Goal: Information Seeking & Learning: Learn about a topic

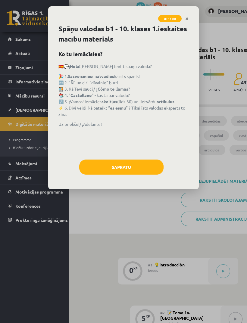
scroll to position [232, 19]
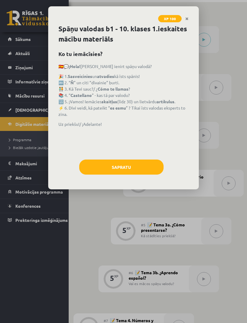
click at [133, 167] on button "Sapratu" at bounding box center [121, 167] width 84 height 15
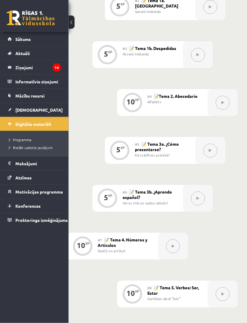
scroll to position [315, 26]
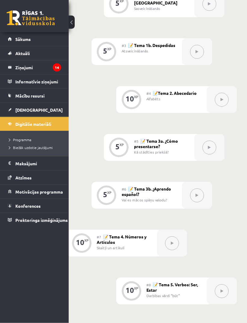
click at [170, 241] on button at bounding box center [172, 244] width 14 height 14
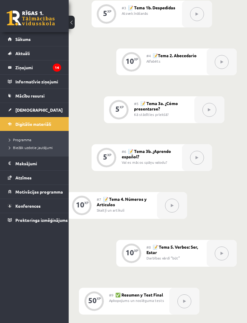
scroll to position [355, 26]
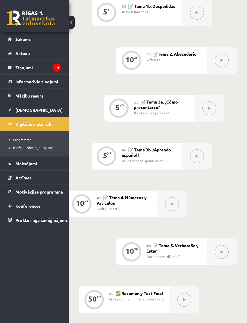
click at [130, 202] on div "#7 📝 Tema 4. Números y Artículos Skaitļi un artikuli" at bounding box center [127, 204] width 60 height 27
click at [183, 206] on div at bounding box center [172, 204] width 30 height 27
click at [216, 253] on button at bounding box center [222, 252] width 14 height 14
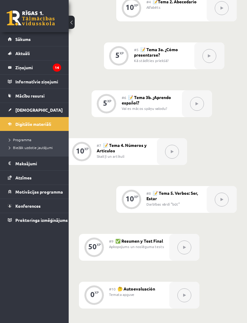
scroll to position [410, 26]
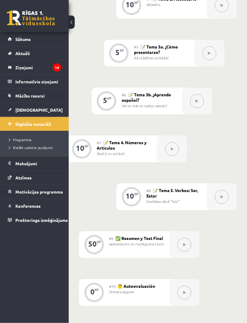
click at [181, 245] on button at bounding box center [185, 245] width 14 height 14
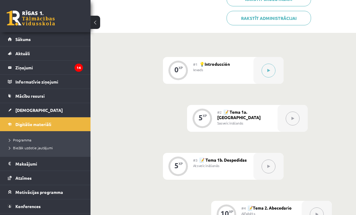
scroll to position [187, 0]
click at [247, 74] on button at bounding box center [268, 70] width 14 height 14
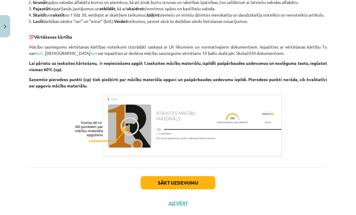
click at [199, 189] on button "Sākt uzdevumu" at bounding box center [177, 182] width 75 height 13
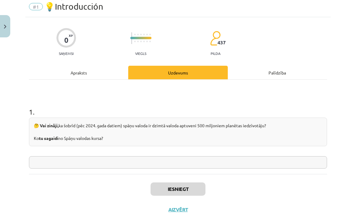
click at [126, 163] on input "text" at bounding box center [178, 162] width 298 height 12
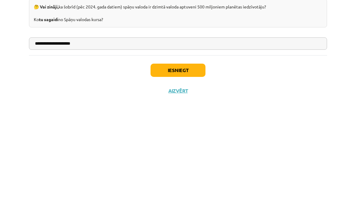
type input "**********"
click at [177, 182] on button "Iesniegt" at bounding box center [177, 188] width 55 height 13
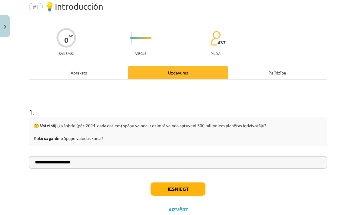
click at [172, 189] on button "Iesniegt" at bounding box center [177, 188] width 55 height 13
click at [183, 188] on button "Iesniegt" at bounding box center [177, 188] width 55 height 13
click at [162, 184] on button "Iesniegt" at bounding box center [177, 188] width 55 height 13
click at [164, 187] on button "Iesniegt" at bounding box center [177, 188] width 55 height 13
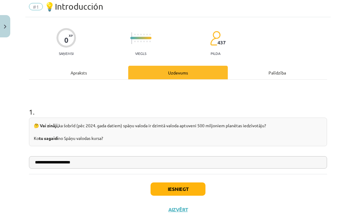
click at [161, 188] on button "Iesniegt" at bounding box center [177, 188] width 55 height 13
click at [162, 187] on button "Iesniegt" at bounding box center [177, 188] width 55 height 13
click at [1, 27] on button "Close" at bounding box center [5, 26] width 10 height 22
click at [7, 24] on button "Close" at bounding box center [5, 26] width 10 height 22
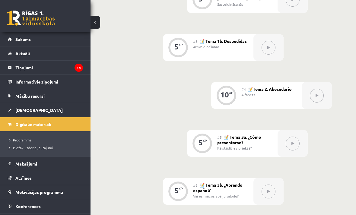
click at [5, 24] on div "0 Dāvanas 430 mP 392 xp" at bounding box center [45, 16] width 90 height 32
click at [189, 187] on div "5 XP" at bounding box center [178, 191] width 30 height 27
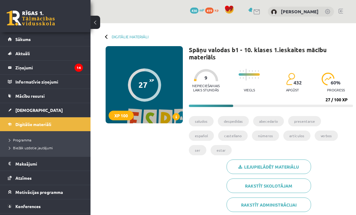
scroll to position [305, 0]
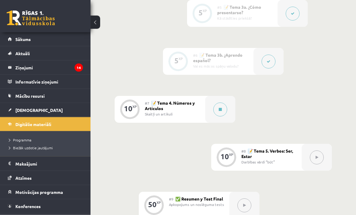
click at [226, 107] on button at bounding box center [220, 110] width 14 height 14
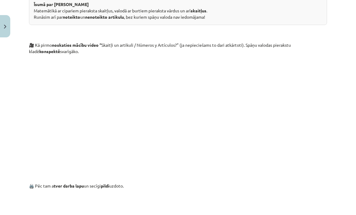
scroll to position [283, 0]
click at [81, 162] on p at bounding box center [178, 114] width 298 height 110
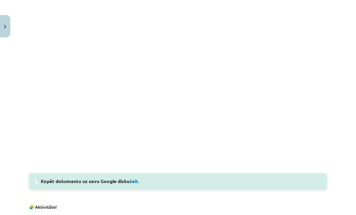
scroll to position [489, 0]
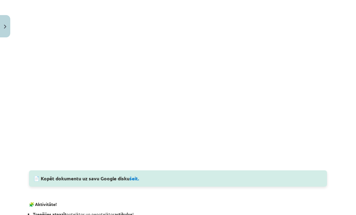
click at [135, 175] on link "šeit." at bounding box center [134, 178] width 10 height 6
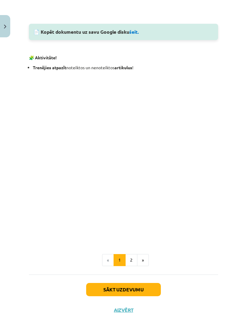
scroll to position [627, 0]
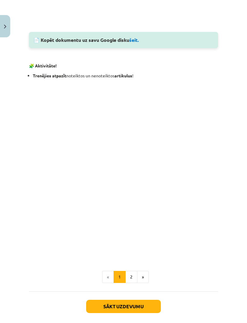
click at [146, 215] on button "Sākt uzdevumu" at bounding box center [123, 306] width 75 height 13
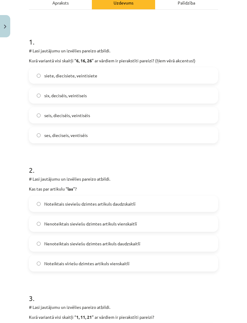
scroll to position [15, 0]
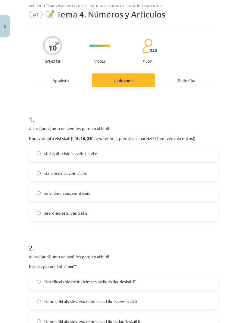
click at [109, 195] on label "seis, dieciséis, veintiséis" at bounding box center [124, 193] width 188 height 15
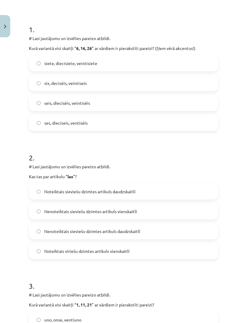
scroll to position [105, 0]
click at [140, 199] on label "Noteiktais sieviešu dzimtes artikuls daudzskaitlī" at bounding box center [124, 191] width 188 height 15
click at [147, 191] on label "Noteiktais sieviešu dzimtes artikuls daudzskaitlī" at bounding box center [124, 191] width 188 height 15
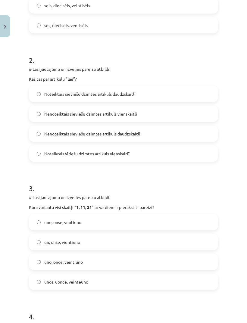
scroll to position [203, 0]
click at [102, 215] on label "uno, once, veintiuno" at bounding box center [124, 262] width 188 height 15
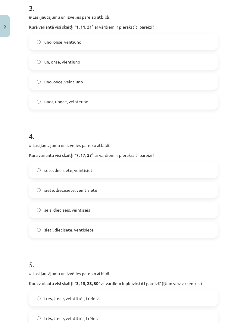
scroll to position [383, 0]
click at [137, 197] on label "siete, diecisiete, veintisiete" at bounding box center [124, 190] width 188 height 15
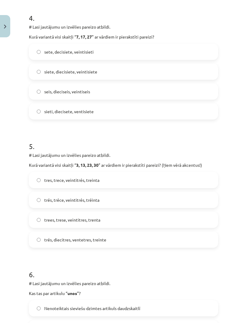
scroll to position [501, 0]
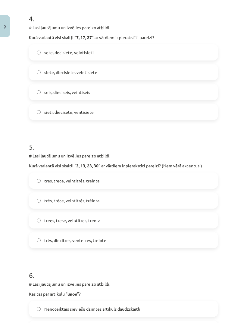
click at [133, 180] on label "tres, trece, veintitrés, treinta" at bounding box center [124, 180] width 188 height 15
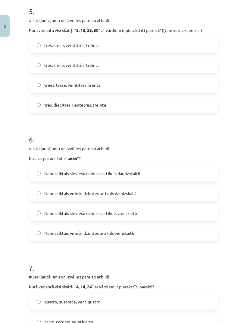
scroll to position [637, 0]
click at [137, 191] on label "Nenoteiktais vīriešu dzimtes artikuls daudzskaitlī" at bounding box center [124, 193] width 188 height 15
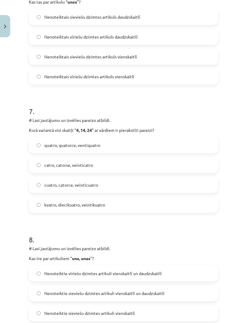
scroll to position [804, 0]
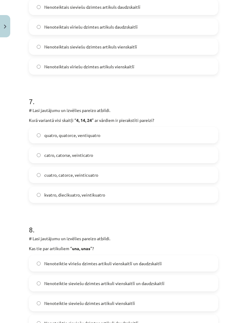
click at [144, 170] on label "cuatro, catorce, veinticuatro" at bounding box center [124, 175] width 188 height 15
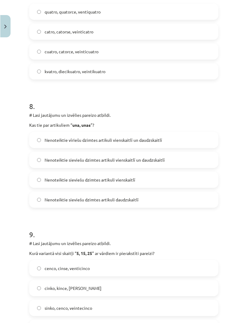
scroll to position [927, 0]
click at [146, 162] on span "Nenoteiktie sieviešu dzimtes artikuli vienskaitlī un daudzskaitlī" at bounding box center [104, 161] width 120 height 6
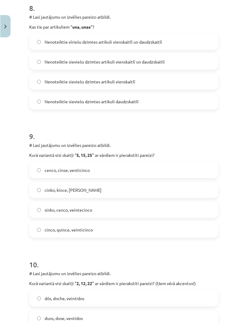
scroll to position [1026, 0]
click at [128, 215] on label "cinco, quince, veinticinco" at bounding box center [124, 229] width 188 height 15
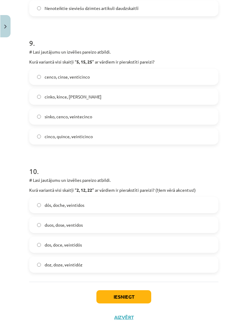
scroll to position [1119, 0]
click at [133, 215] on label "dos, doce, veintidós" at bounding box center [124, 245] width 188 height 15
click at [130, 215] on button "Iesniegt" at bounding box center [123, 297] width 55 height 13
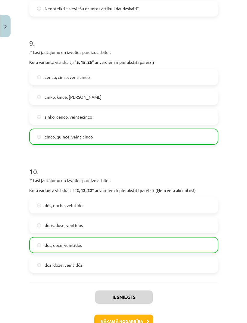
scroll to position [498, 4]
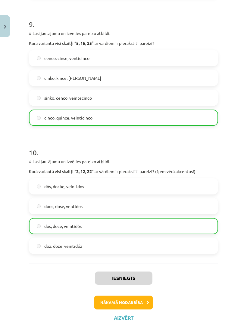
click at [142, 215] on button "Nākamā nodarbība" at bounding box center [123, 303] width 59 height 14
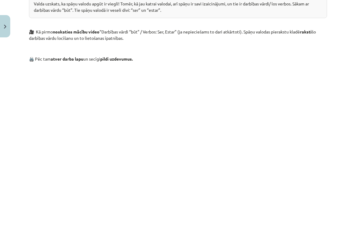
scroll to position [297, 0]
click at [4, 215] on html "0 Dāvanas 430 mP 419 xp Gabriella Štignere Sākums Aktuāli Kā mācīties eSKOLĀ Ko…" at bounding box center [178, 108] width 356 height 230
click at [6, 215] on html "0 Dāvanas 430 mP 419 xp Gabriella Štignere Sākums Aktuāli Kā mācīties eSKOLĀ Ko…" at bounding box center [178, 108] width 356 height 230
